Goal: Transaction & Acquisition: Book appointment/travel/reservation

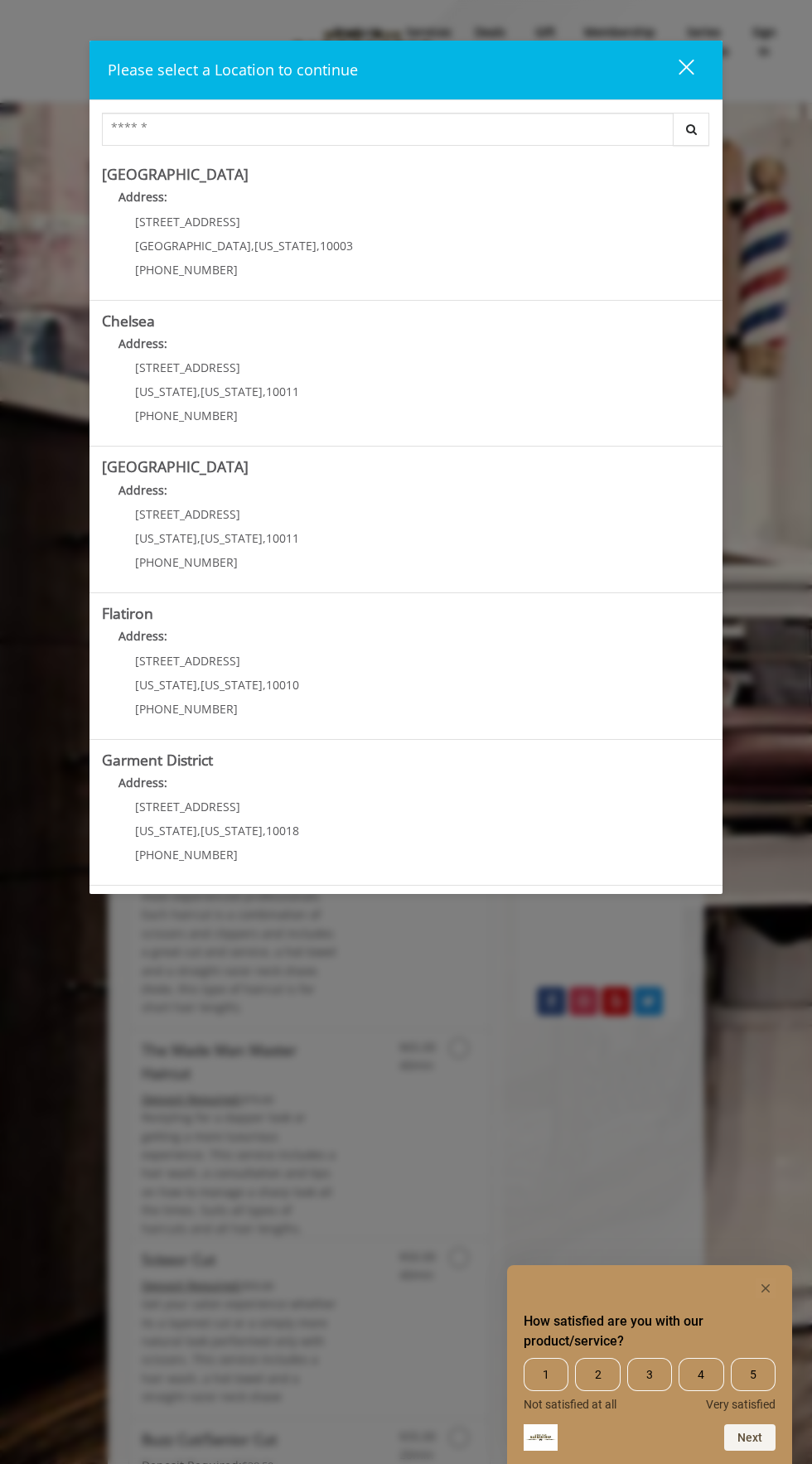
click at [231, 395] on span "New York" at bounding box center [231, 391] width 62 height 16
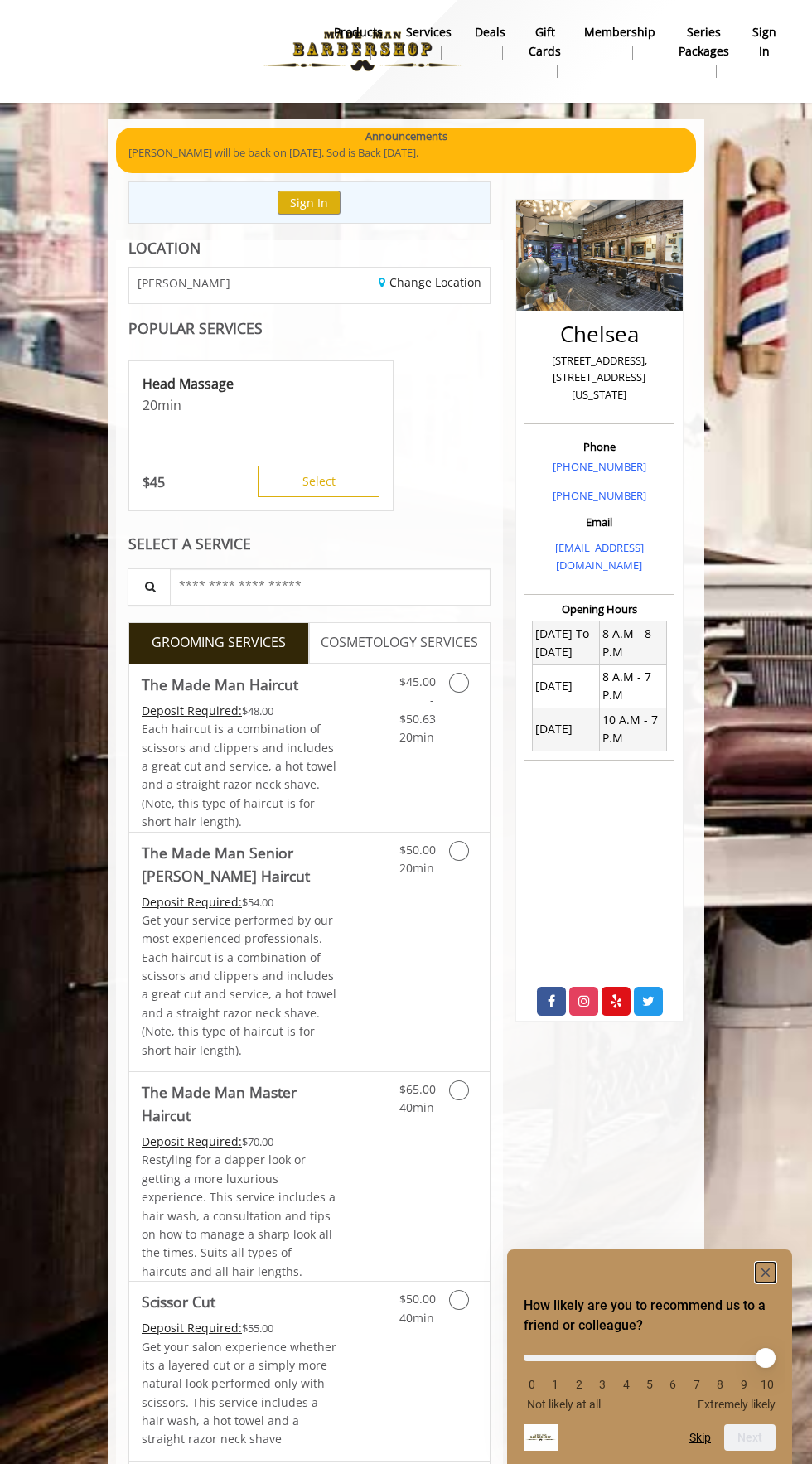
click at [758, 1266] on rect "Hide survey" at bounding box center [765, 1272] width 20 height 20
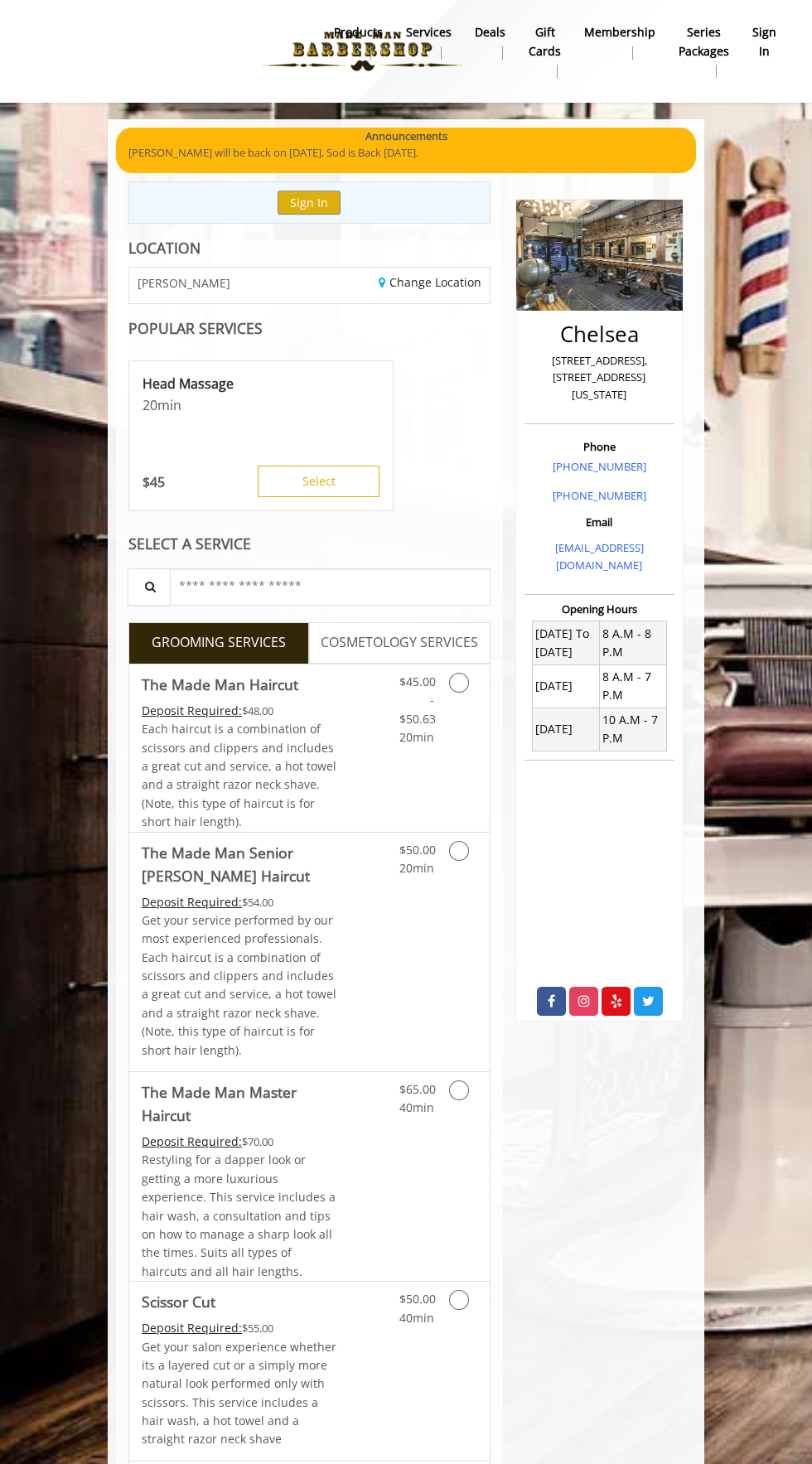
click at [338, 772] on div "Each haircut is a combination of scissors and clippers and includes a great cut…" at bounding box center [240, 776] width 198 height 111
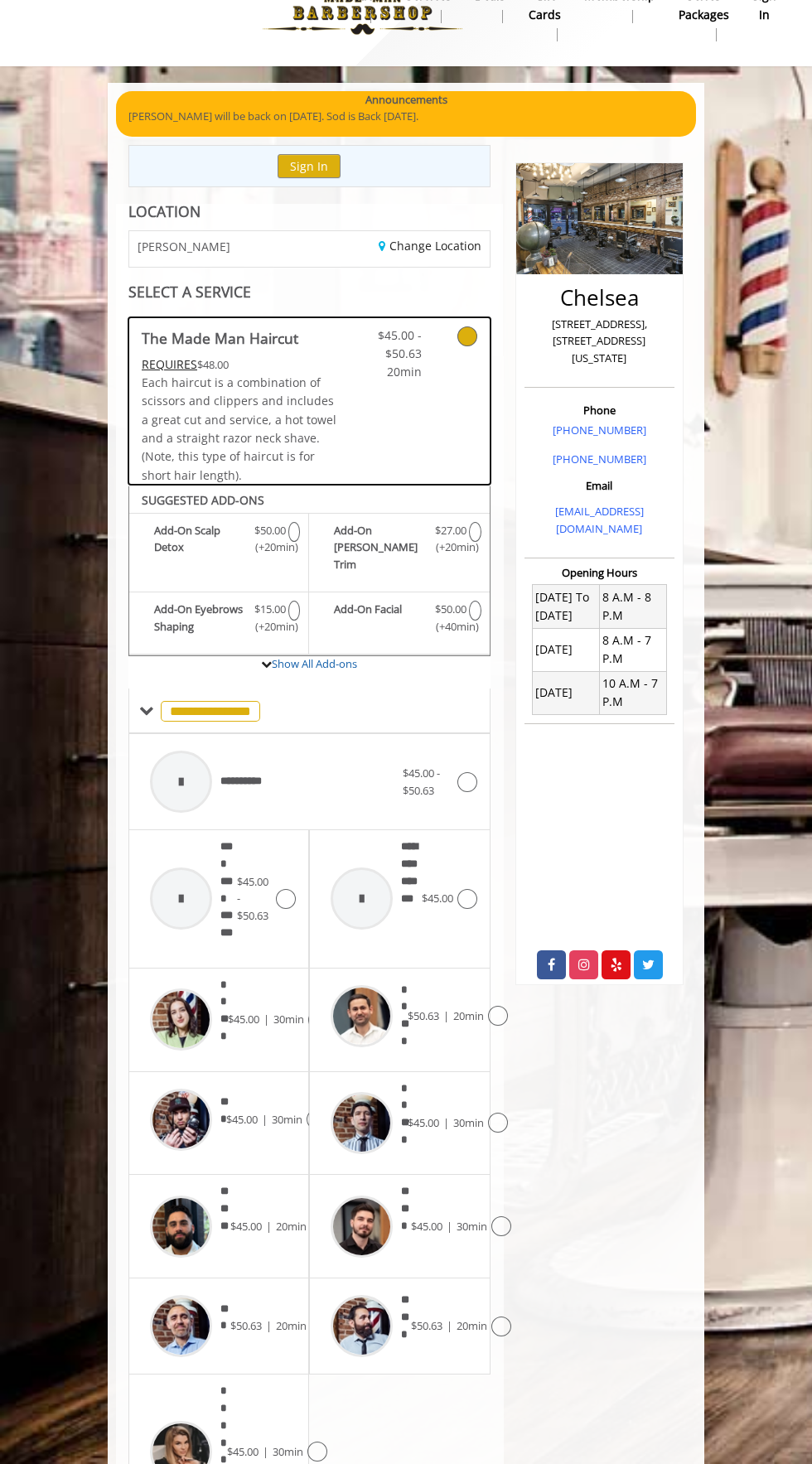
scroll to position [6, 0]
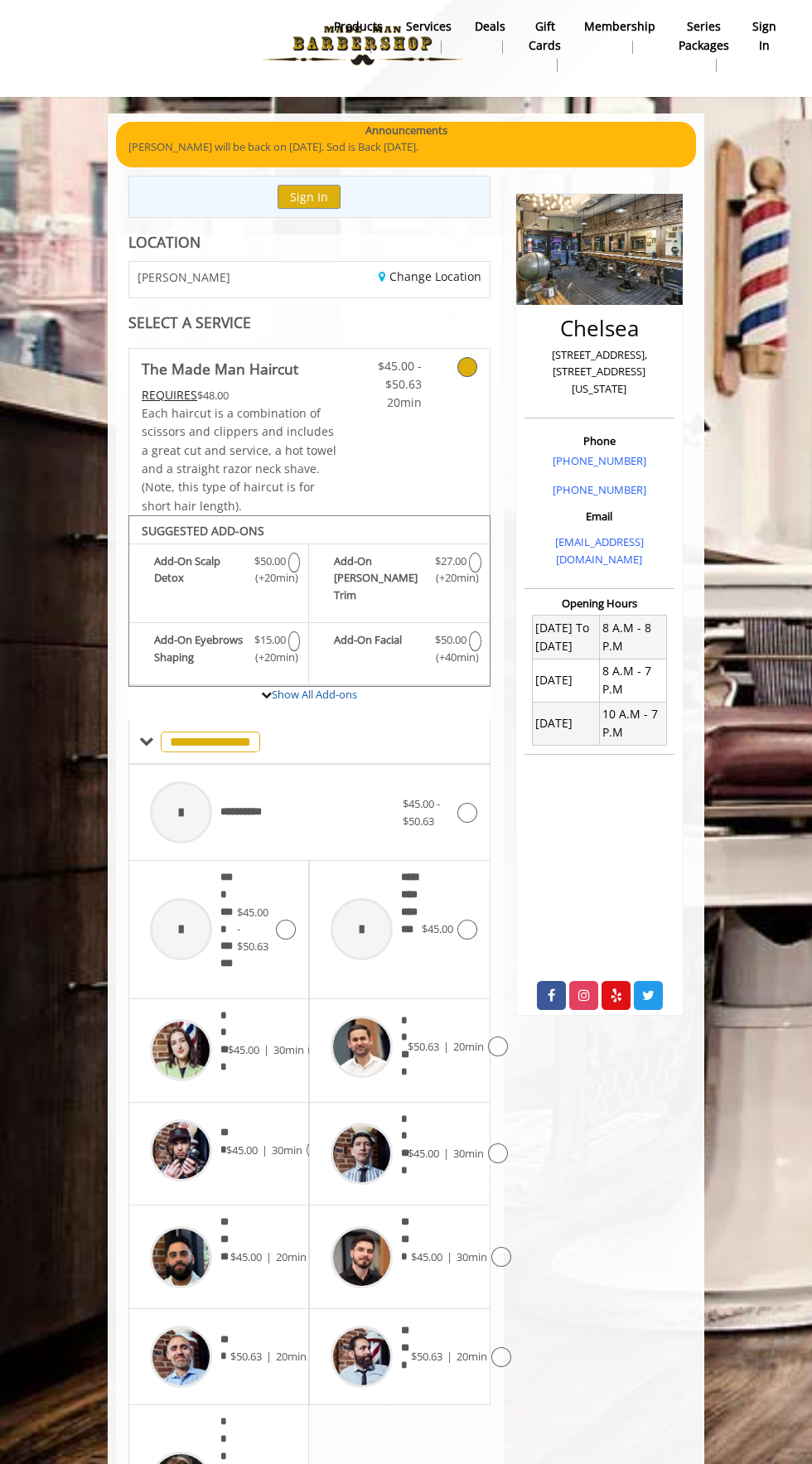
click at [501, 1143] on icon at bounding box center [497, 1153] width 20 height 20
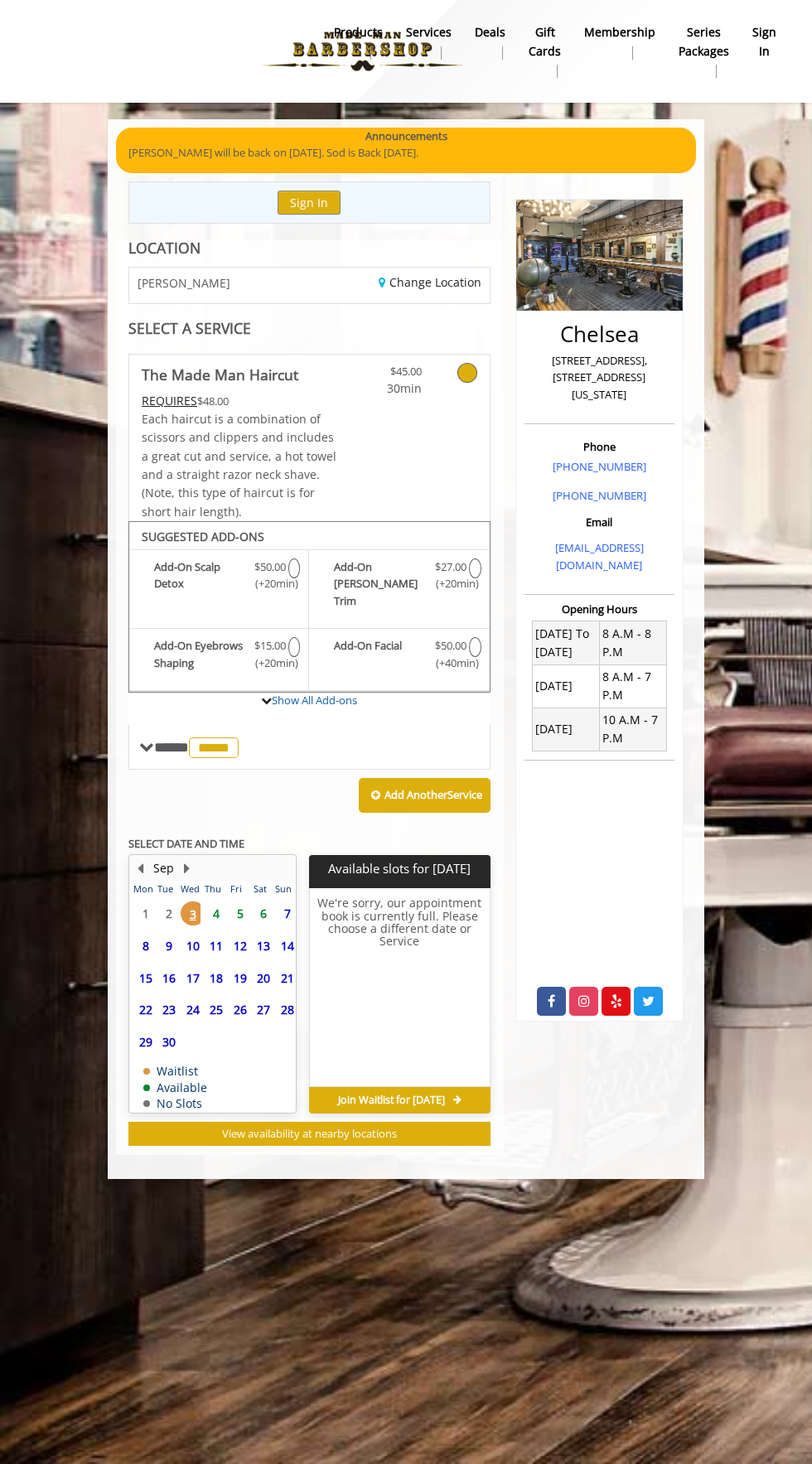
scroll to position [0, 0]
click at [239, 901] on span "5" at bounding box center [240, 913] width 25 height 24
click at [193, 901] on span "3" at bounding box center [193, 913] width 25 height 24
click at [209, 934] on span "11" at bounding box center [216, 945] width 25 height 24
click at [216, 901] on span "4" at bounding box center [216, 913] width 25 height 24
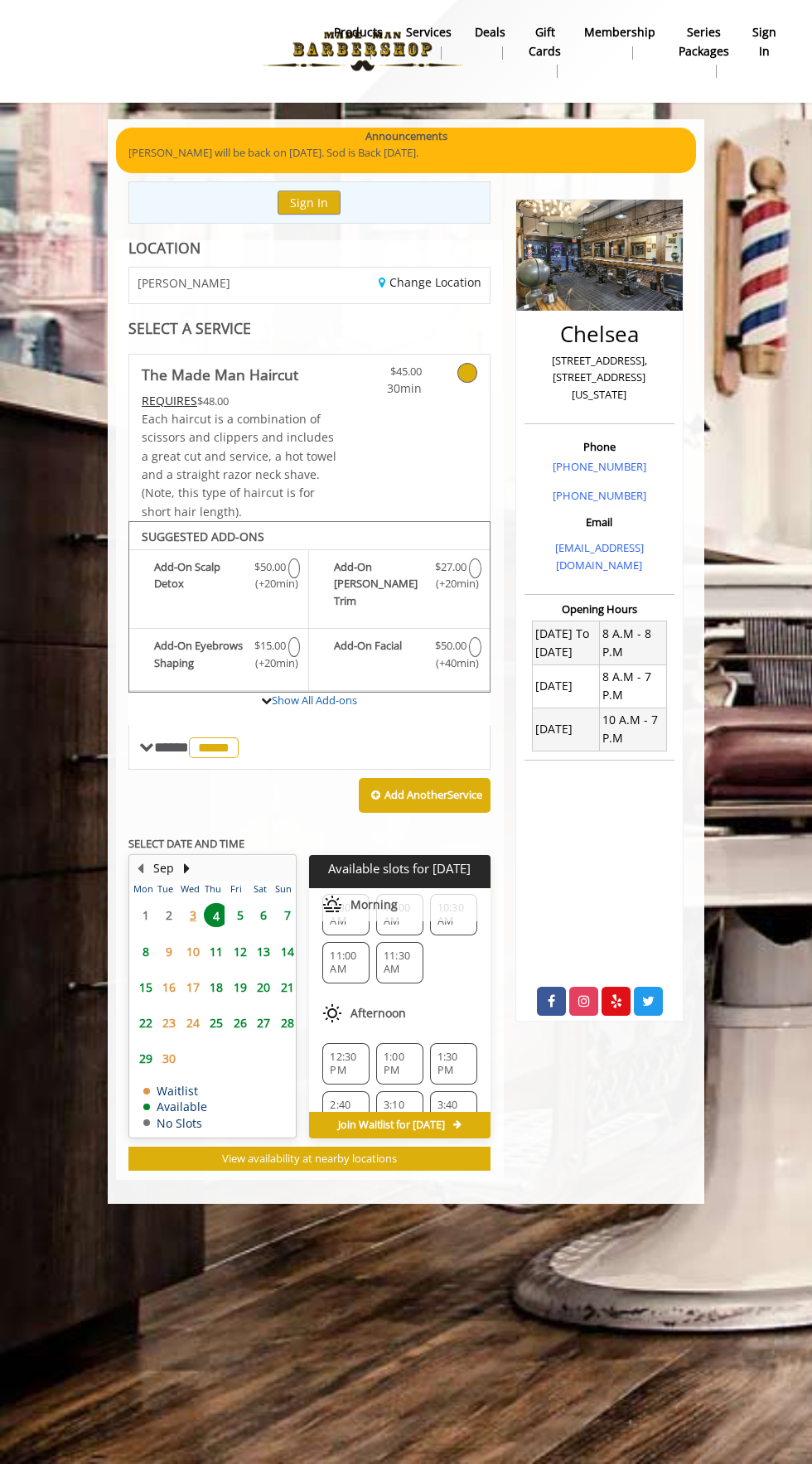
scroll to position [83, 0]
